Goal: Task Accomplishment & Management: Use online tool/utility

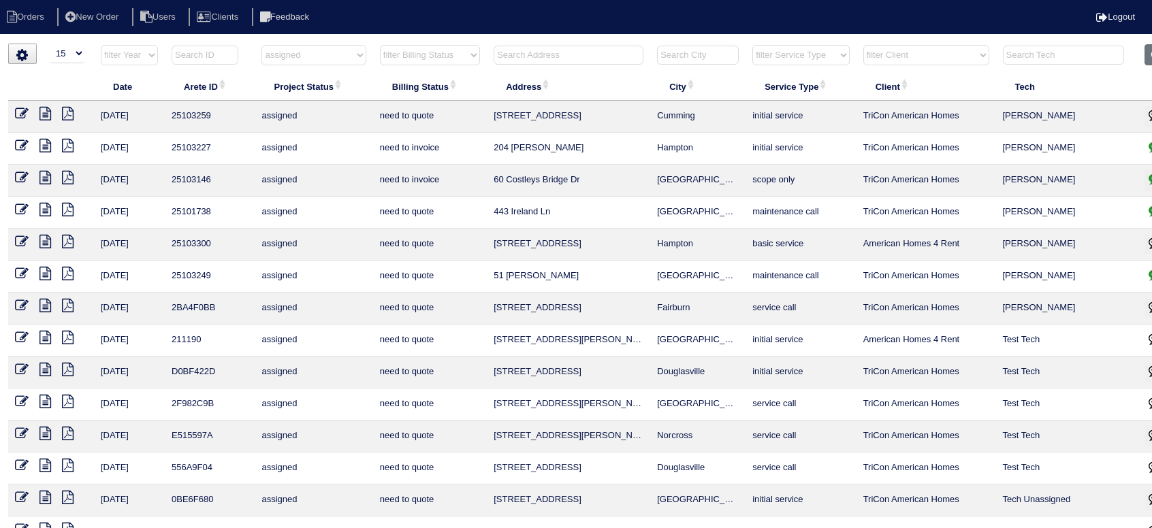
select select "15"
select select "assigned"
click at [512, 58] on input "text" at bounding box center [569, 55] width 150 height 19
type input "2760"
select select "assigned"
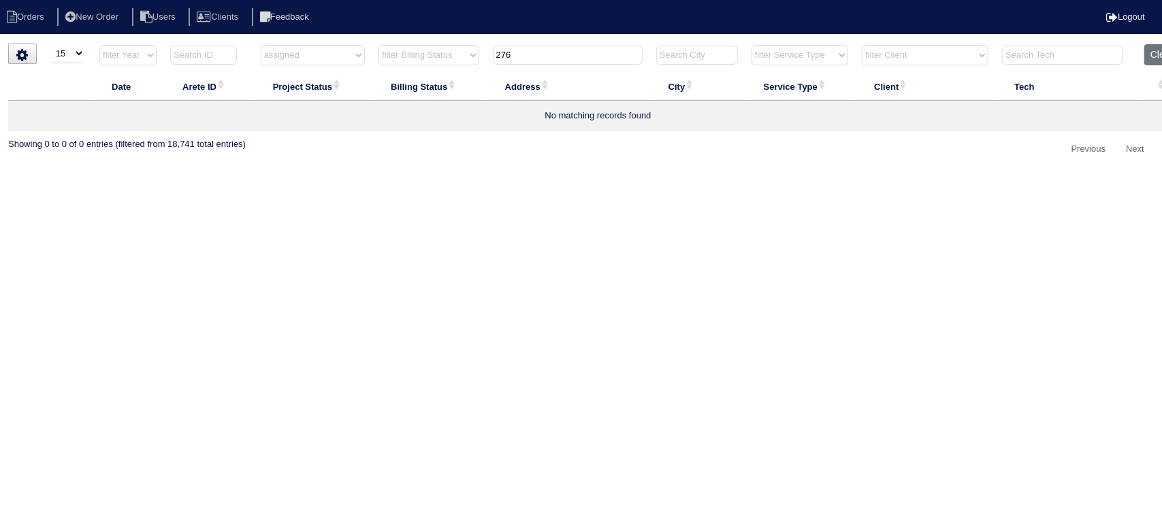
type input "2760"
select select "assigned"
type input "2760"
drag, startPoint x: 331, startPoint y: 48, endPoint x: 328, endPoint y: 64, distance: 15.9
click at [331, 48] on select "filter Project Status -- Any Project Status -- new order assigned in progress f…" at bounding box center [313, 55] width 105 height 20
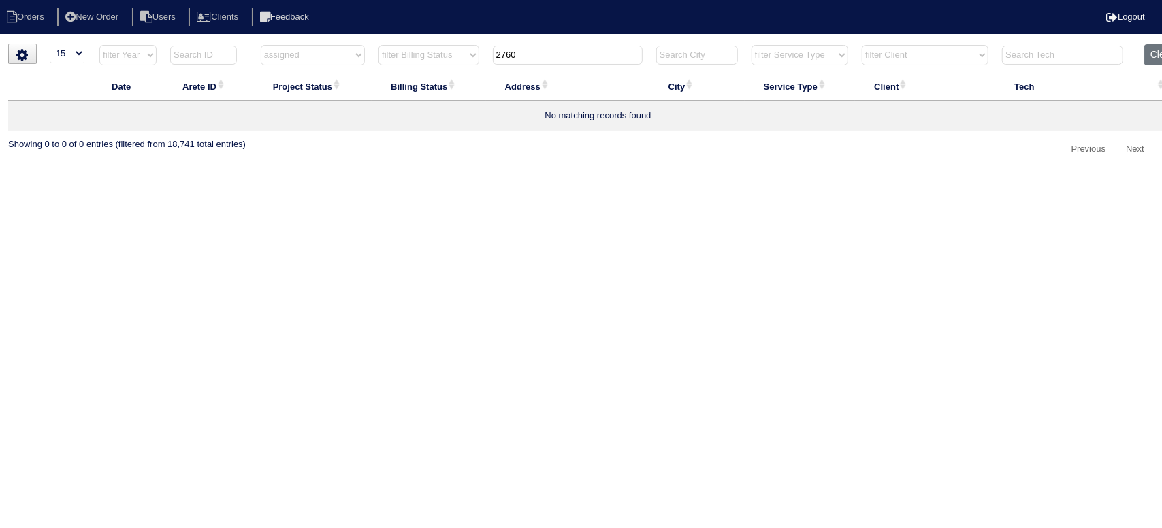
select select
click at [261, 45] on select "filter Project Status -- Any Project Status -- new order assigned in progress f…" at bounding box center [313, 55] width 105 height 20
type input "2760"
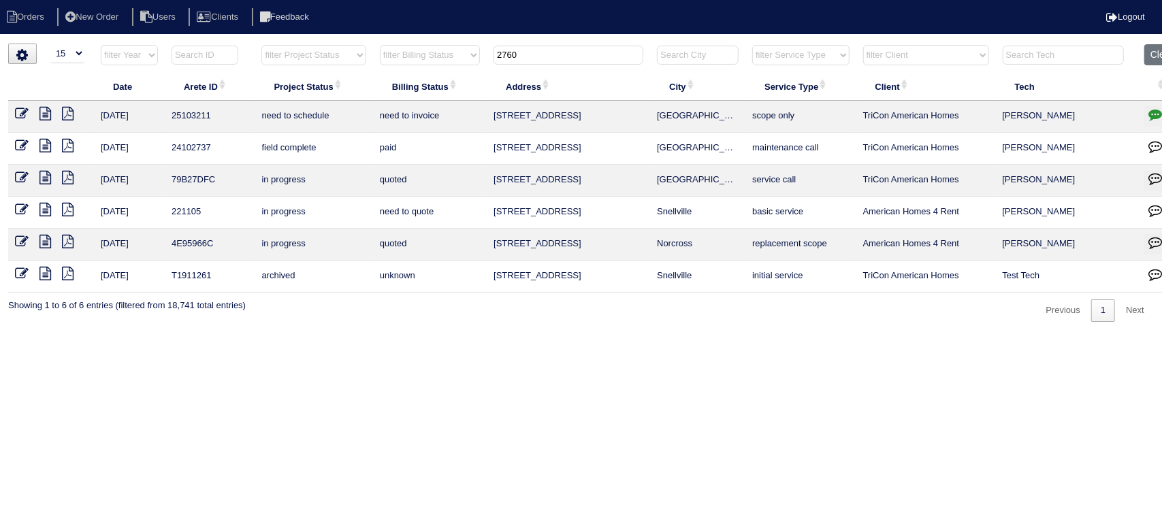
click at [48, 110] on icon at bounding box center [45, 114] width 12 height 14
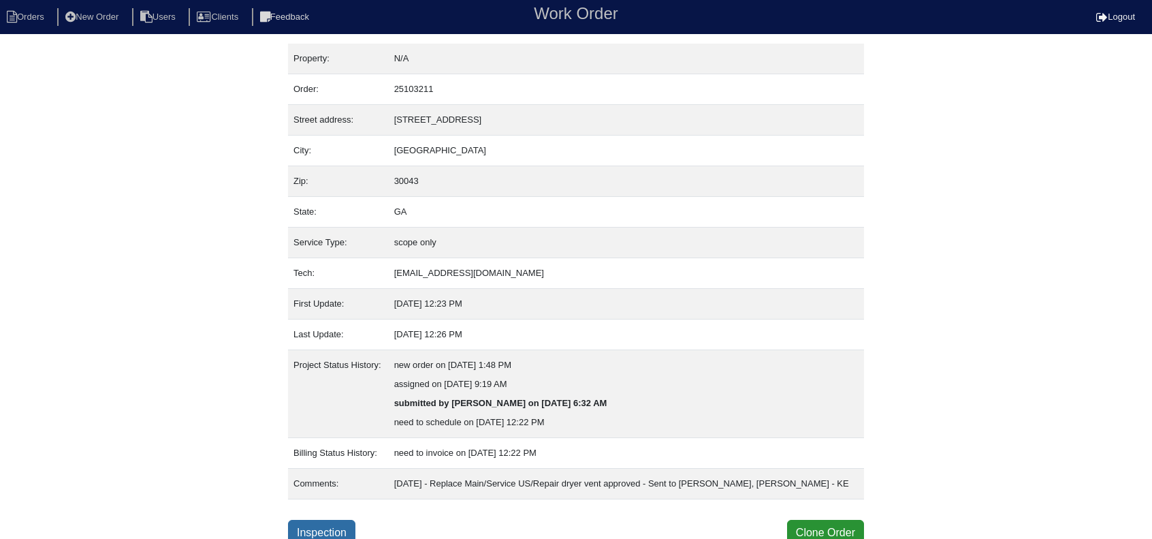
click at [324, 526] on link "Inspection" at bounding box center [321, 533] width 67 height 26
click at [326, 526] on link "Inspection" at bounding box center [321, 533] width 67 height 26
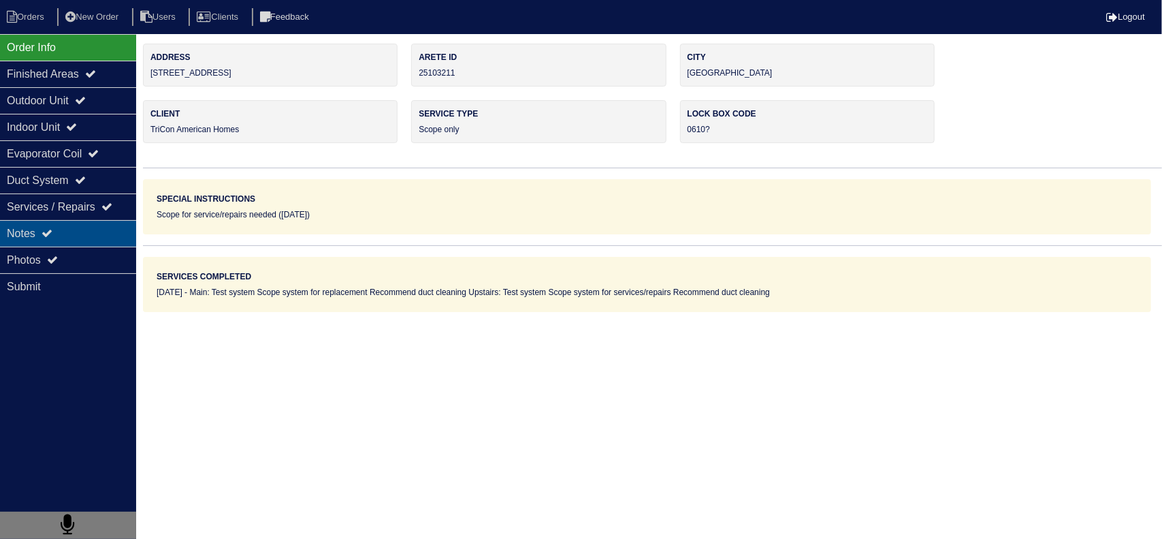
click at [52, 229] on icon at bounding box center [47, 232] width 11 height 11
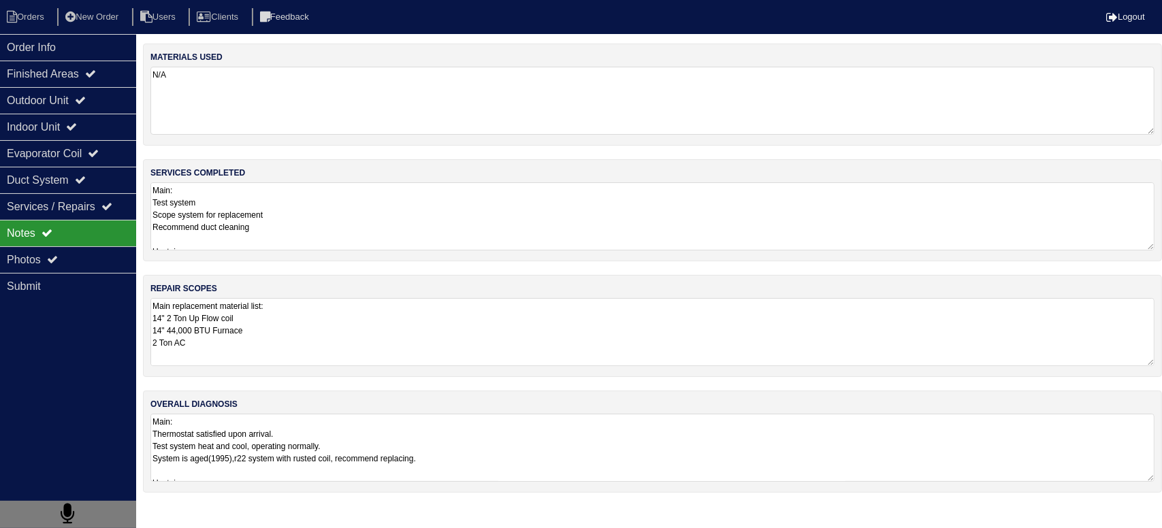
click at [279, 334] on textarea "Main replacement material list: 14" 2 Ton Up Flow coil 14" 44,000 BTU Furnace 2…" at bounding box center [652, 332] width 1004 height 68
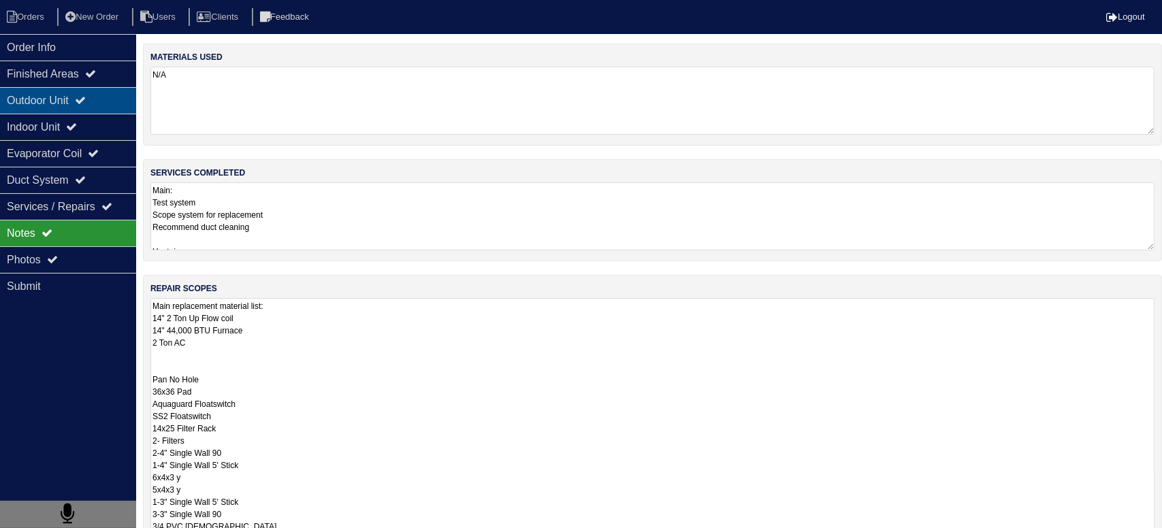
click at [117, 95] on div "Outdoor Unit" at bounding box center [68, 100] width 136 height 27
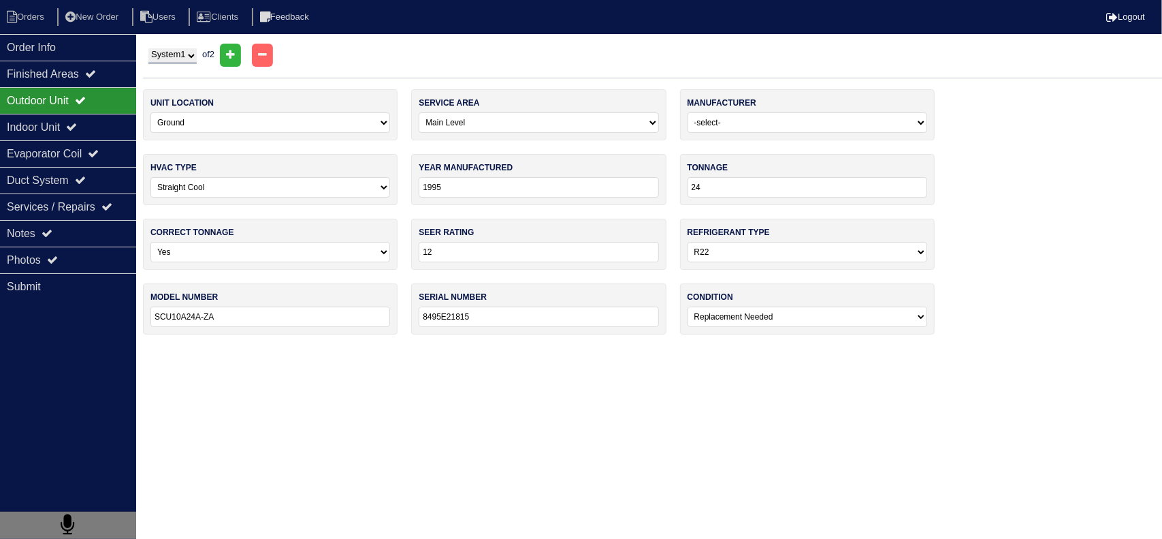
click at [157, 51] on select "System 1 System 2" at bounding box center [172, 55] width 48 height 15
select select "2"
click at [148, 48] on select "System 1 System 2" at bounding box center [172, 55] width 48 height 15
select select "1"
select select "Carrier"
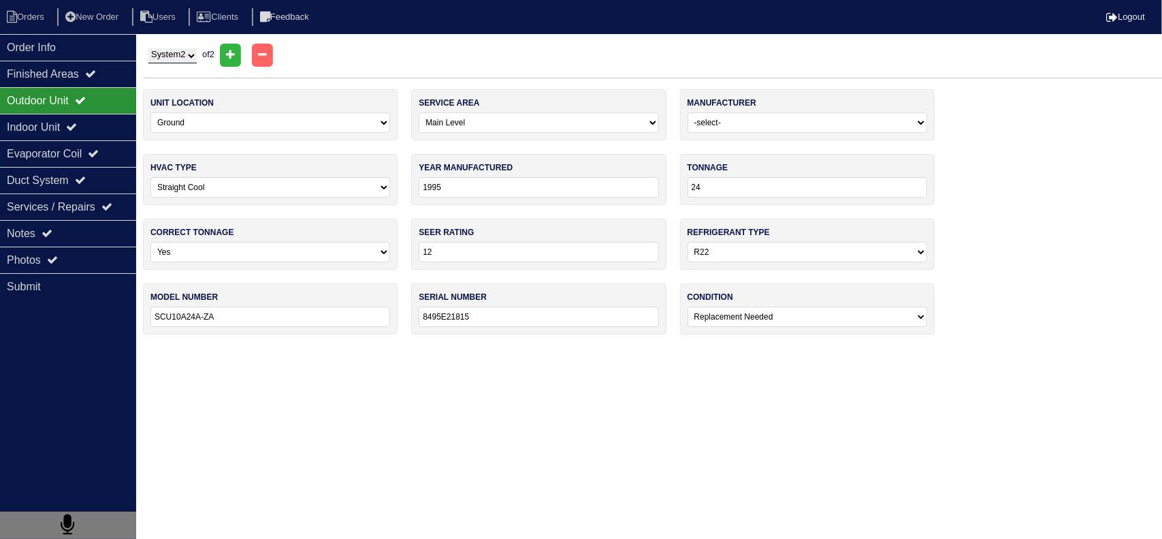
type input "2021"
type input "14"
select select "1"
type input "24ACC424A300"
type input "0921E03692"
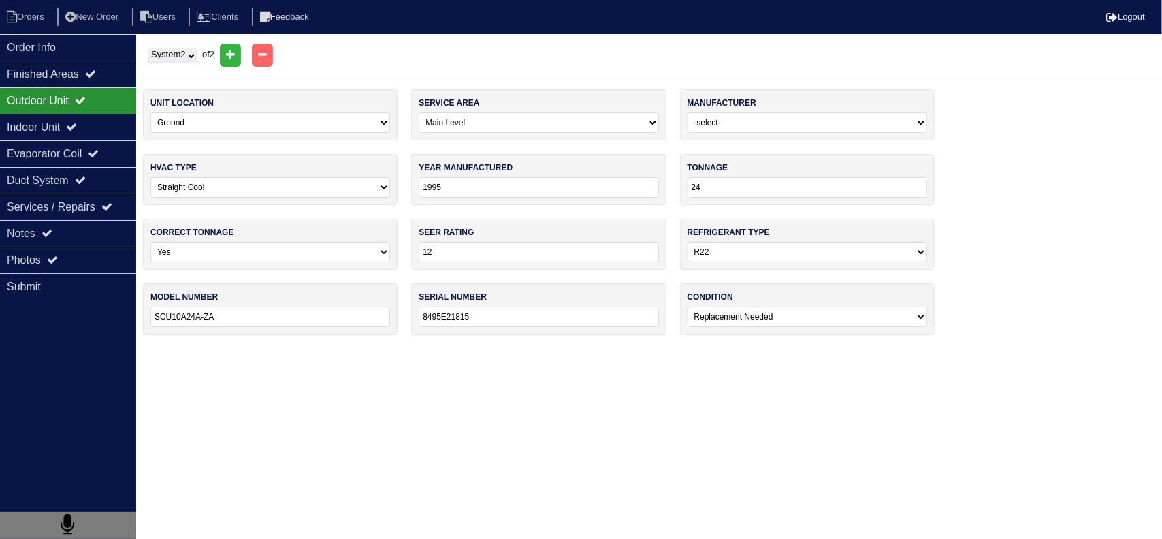
select select "0"
click at [166, 59] on select "System 1 System 2" at bounding box center [172, 55] width 48 height 15
select select "1"
click at [148, 48] on select "System 1 System 2" at bounding box center [172, 55] width 48 height 15
select select "0"
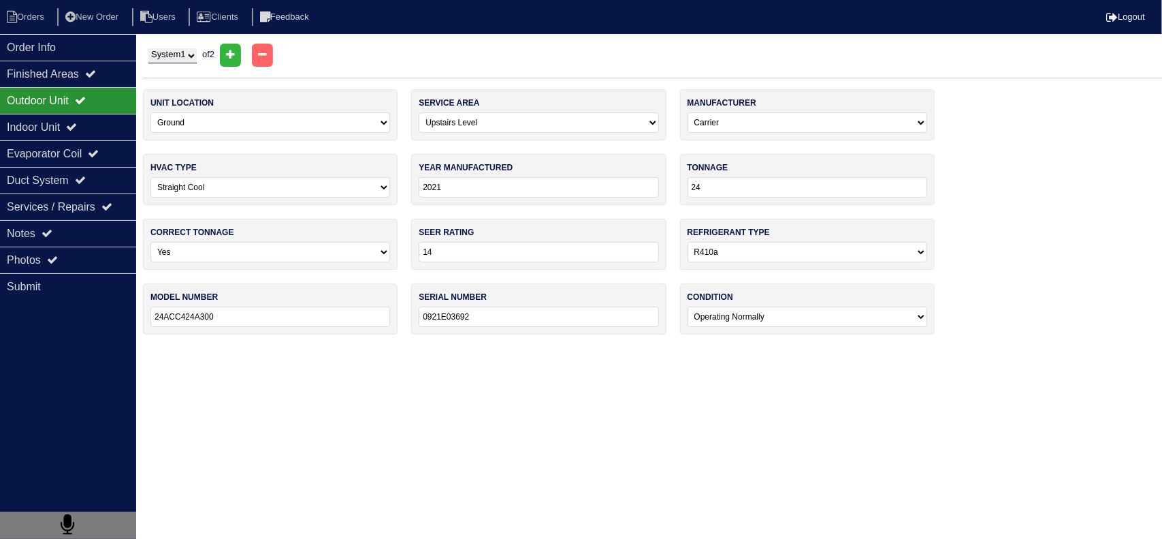
select select "[PERSON_NAME] Air"
type input "1995"
type input "12"
select select "0"
type input "SCU10A24A-ZA"
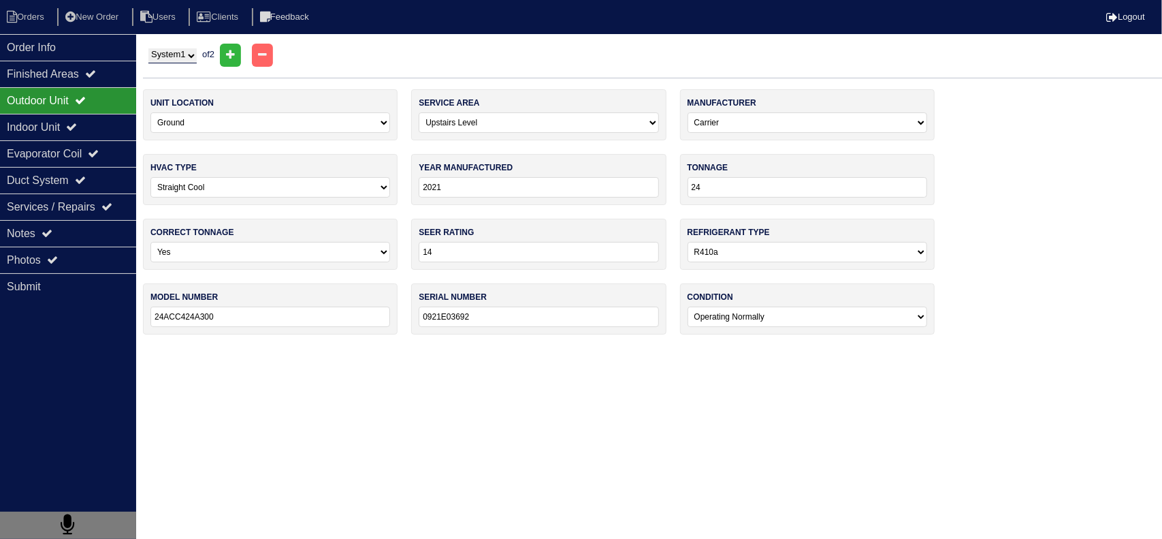
type input "8495E21815"
select select "2"
click at [113, 73] on div "Finished Areas" at bounding box center [68, 74] width 136 height 27
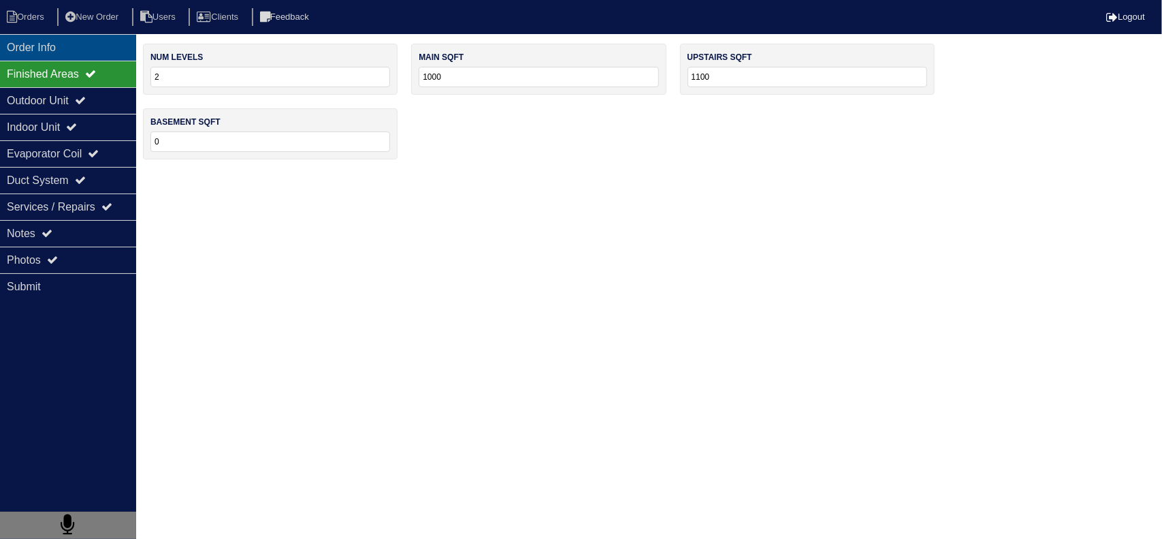
click at [101, 50] on div "Order Info" at bounding box center [68, 47] width 136 height 27
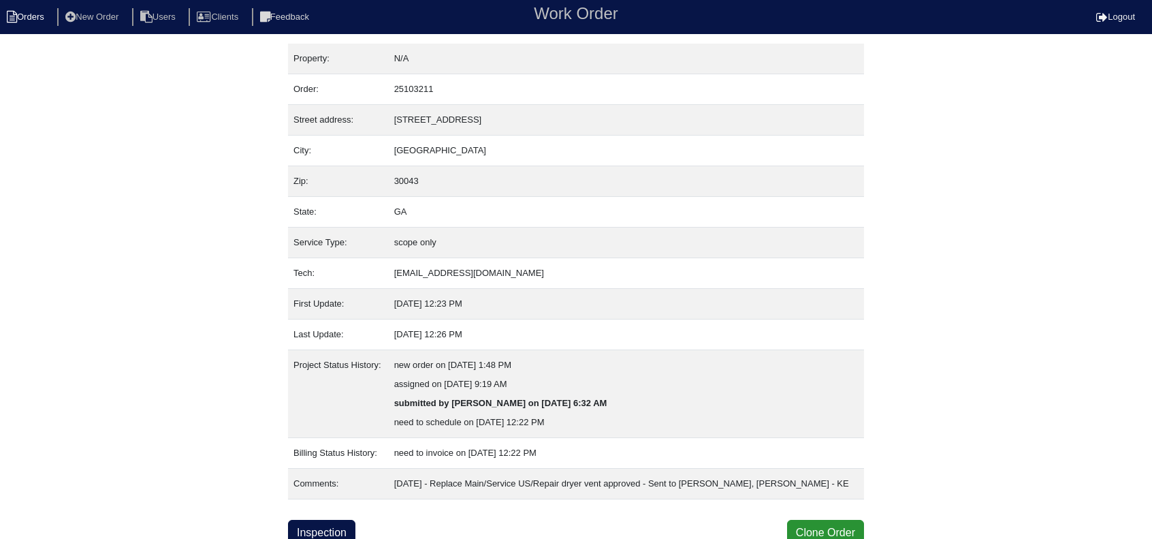
click at [42, 14] on li "Orders" at bounding box center [27, 17] width 55 height 18
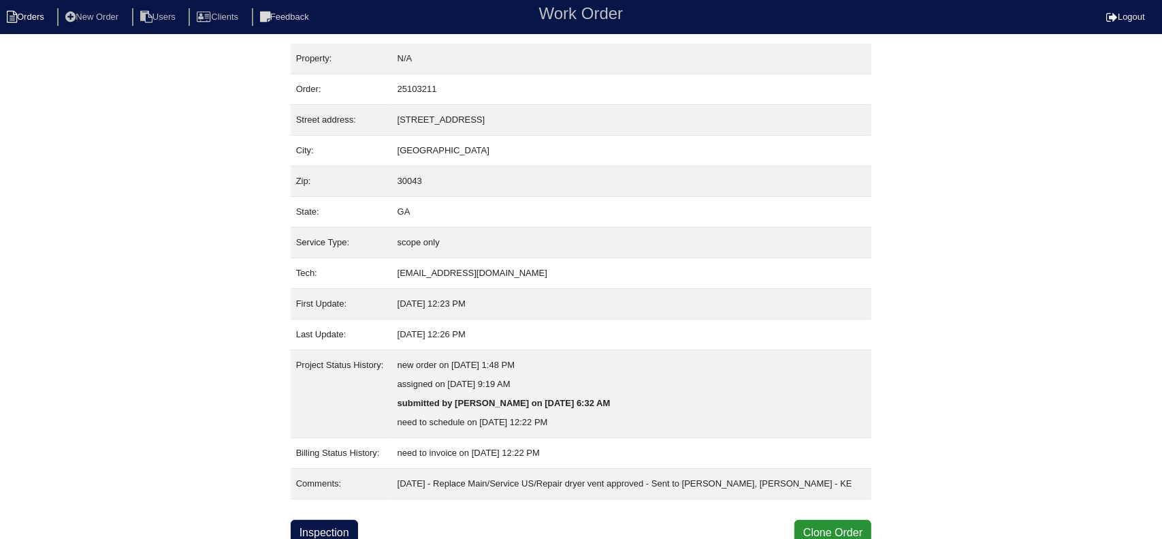
select select "15"
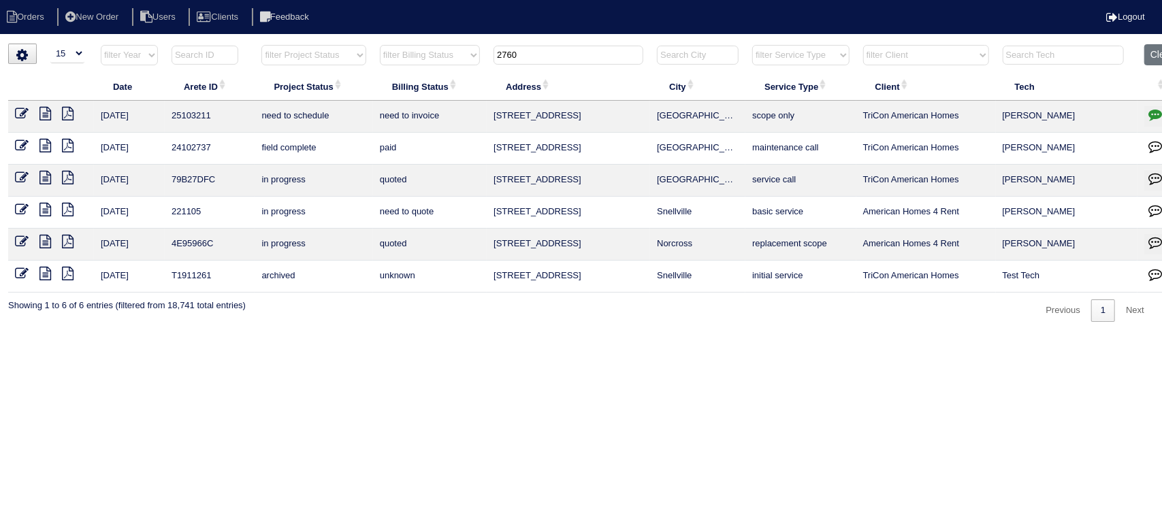
drag, startPoint x: 485, startPoint y: 57, endPoint x: 458, endPoint y: 57, distance: 26.6
click at [458, 57] on tr "filter Year -- Any Year -- 2025 2024 2023 2022 2021 2020 2019 filter Project St…" at bounding box center [598, 58] width 1180 height 28
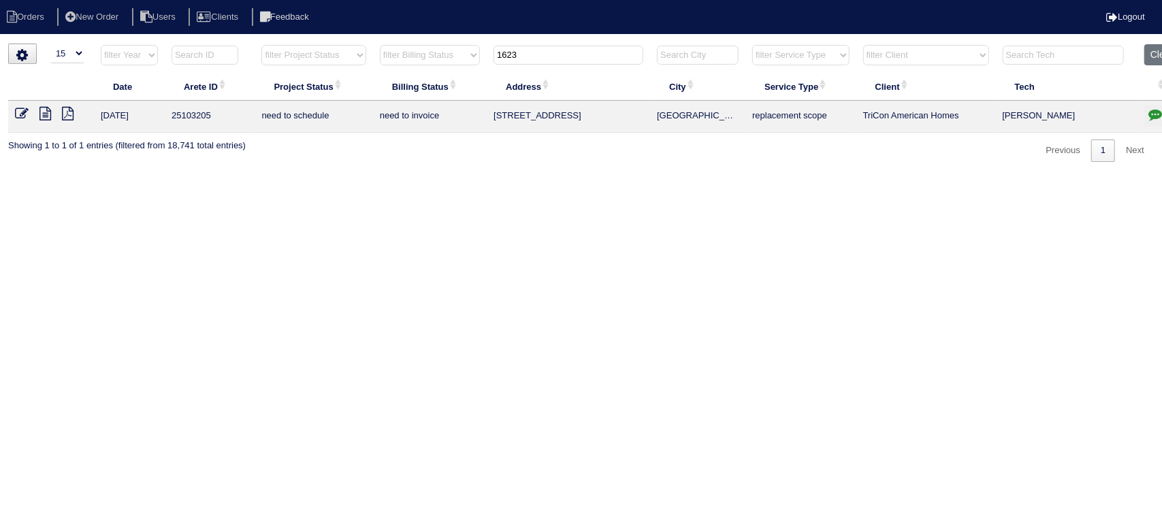
type input "1623"
click at [44, 115] on icon at bounding box center [45, 114] width 12 height 14
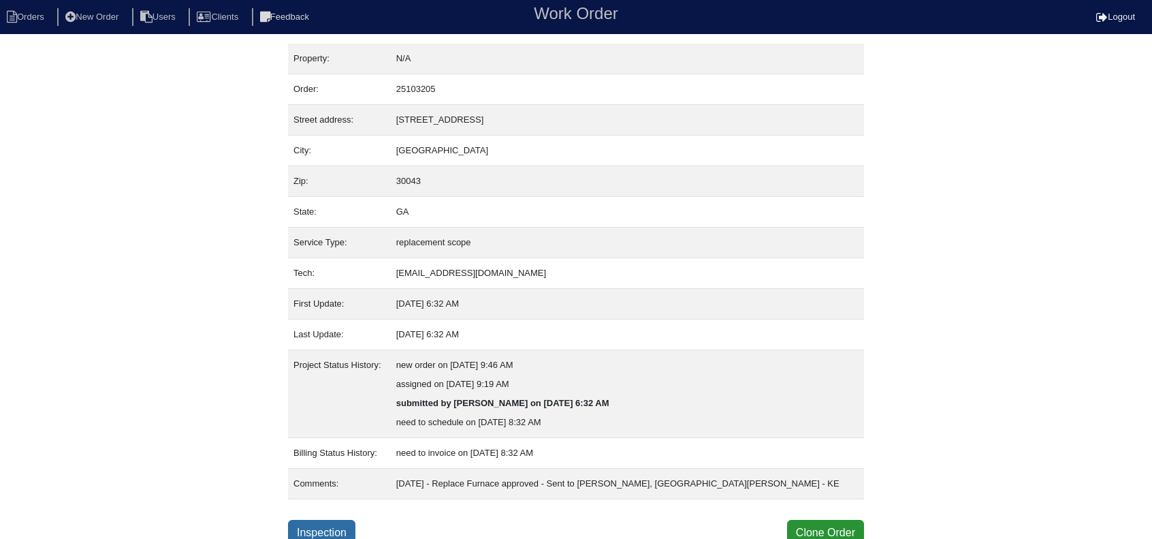
click at [323, 524] on link "Inspection" at bounding box center [321, 533] width 67 height 26
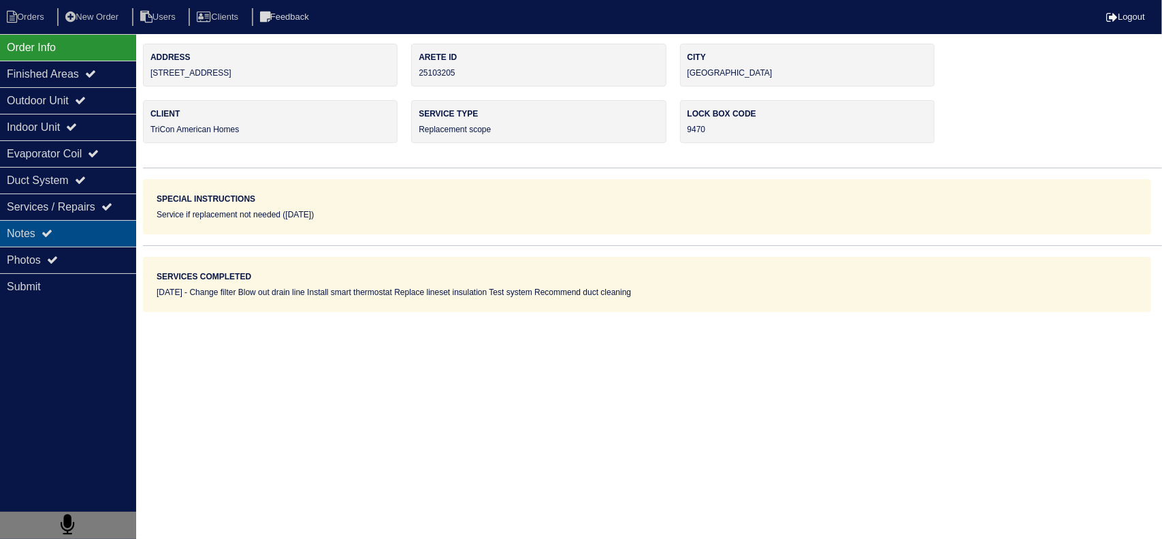
click at [91, 224] on div "Notes" at bounding box center [68, 233] width 136 height 27
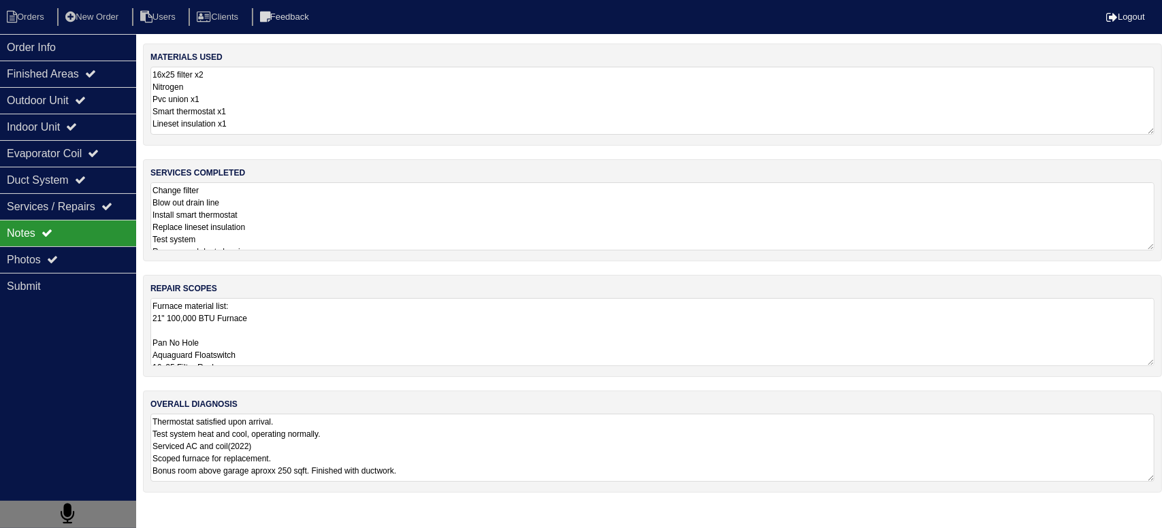
click at [287, 342] on textarea "Furnace material list: 21" 100,000 BTU Furnace Pan No Hole Aquaguard Floatswitc…" at bounding box center [652, 332] width 1004 height 68
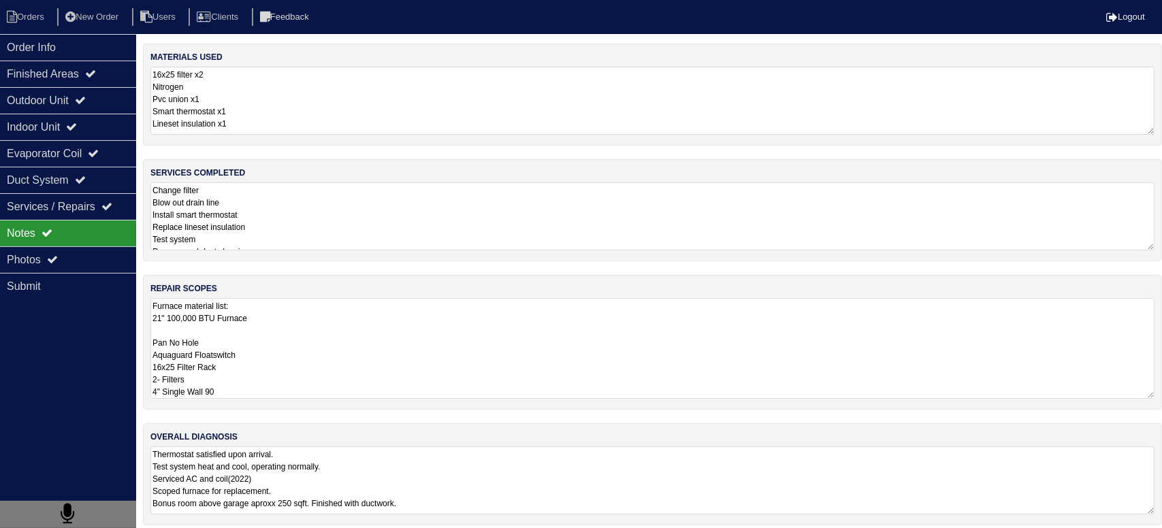
click at [114, 223] on div "Notes" at bounding box center [68, 233] width 136 height 27
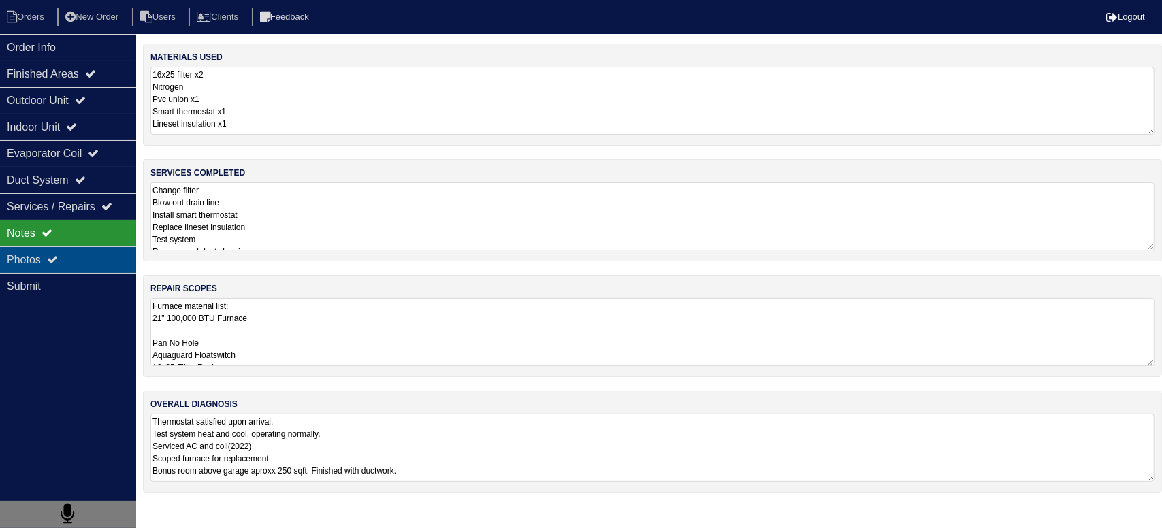
click at [98, 254] on div "Photos" at bounding box center [68, 260] width 136 height 27
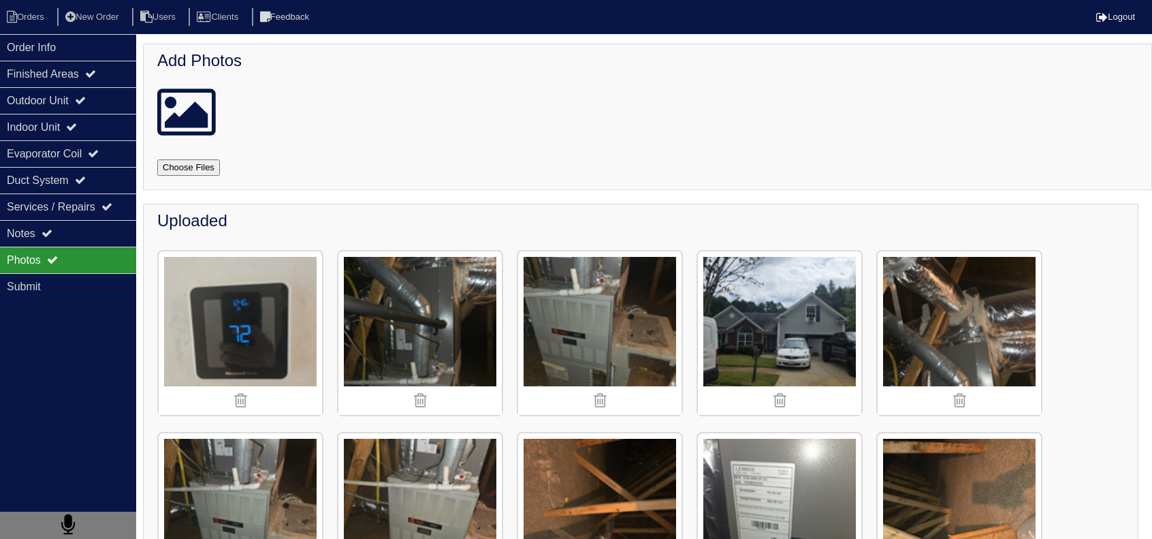
scroll to position [204, 0]
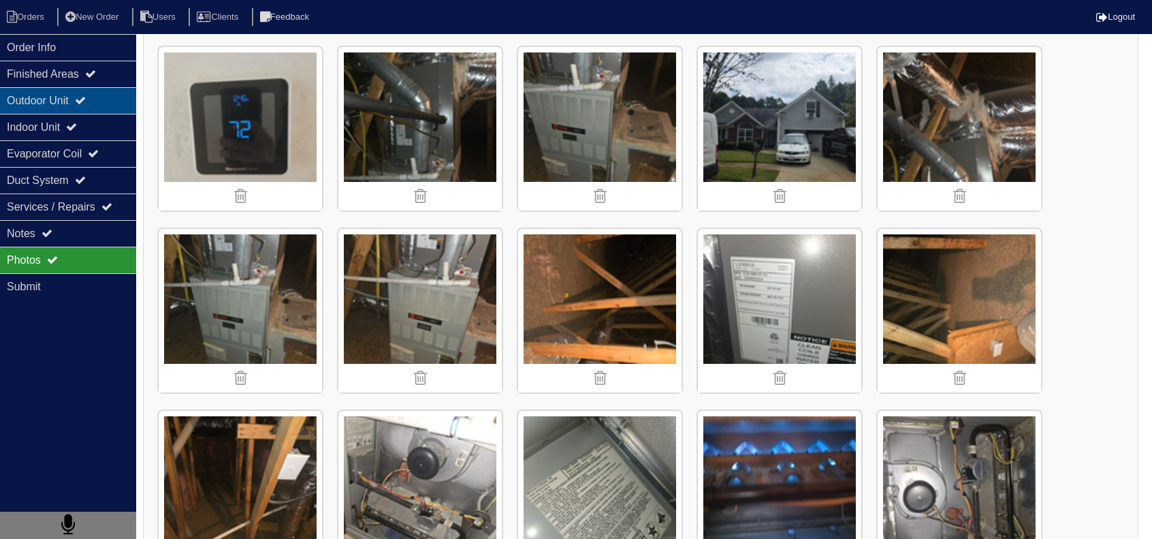
click at [86, 98] on icon at bounding box center [80, 100] width 11 height 11
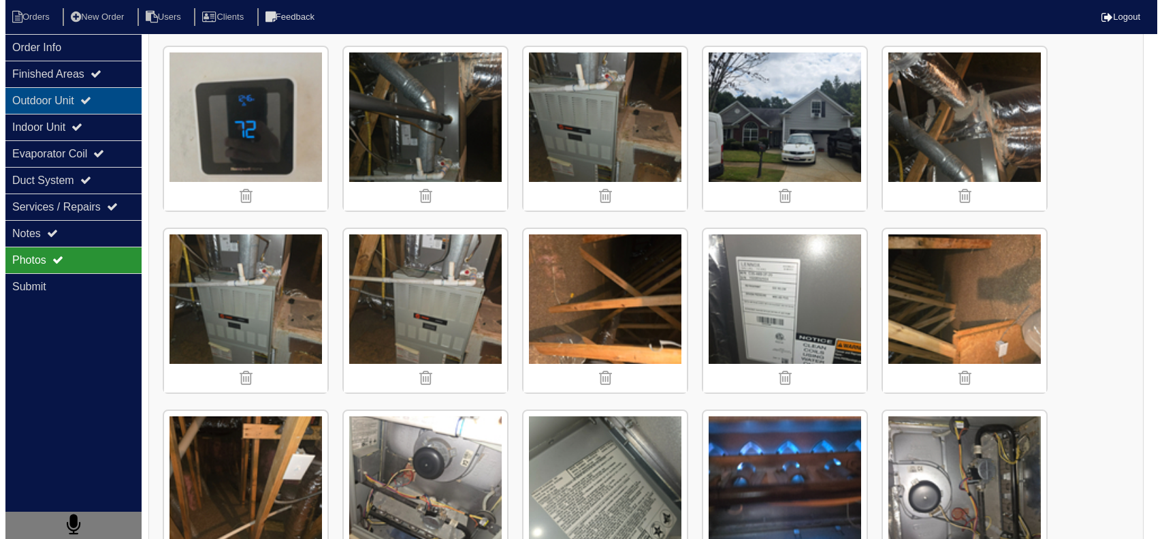
scroll to position [0, 0]
